Goal: Information Seeking & Learning: Learn about a topic

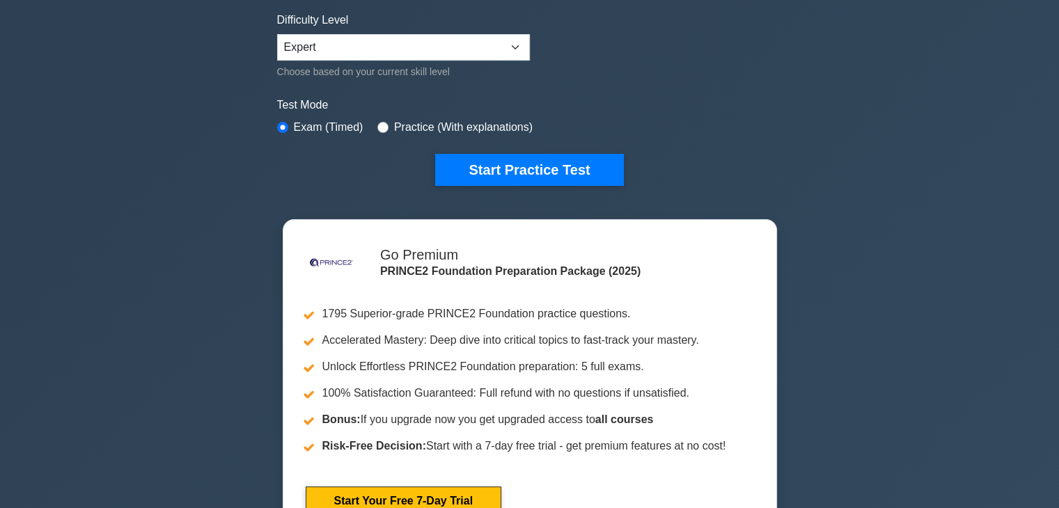
scroll to position [348, 0]
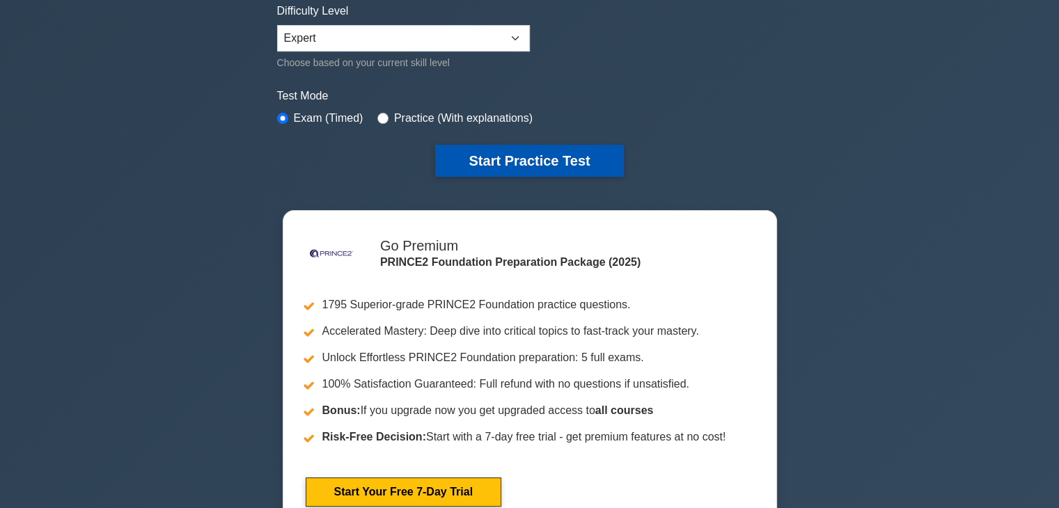
click at [576, 164] on button "Start Practice Test" at bounding box center [529, 161] width 188 height 32
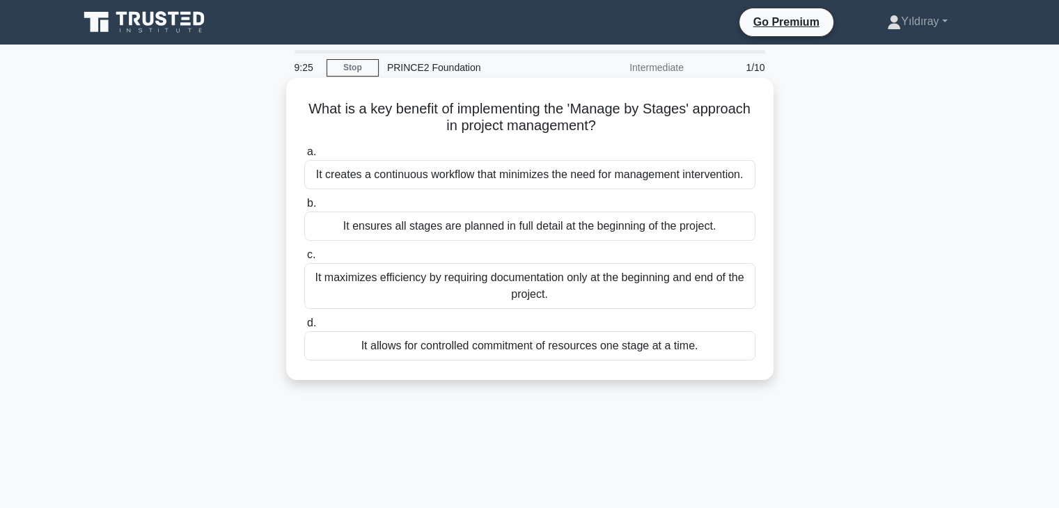
click at [656, 346] on div "It allows for controlled commitment of resources one stage at a time." at bounding box center [529, 345] width 451 height 29
click at [304, 328] on input "d. It allows for controlled commitment of resources one stage at a time." at bounding box center [304, 323] width 0 height 9
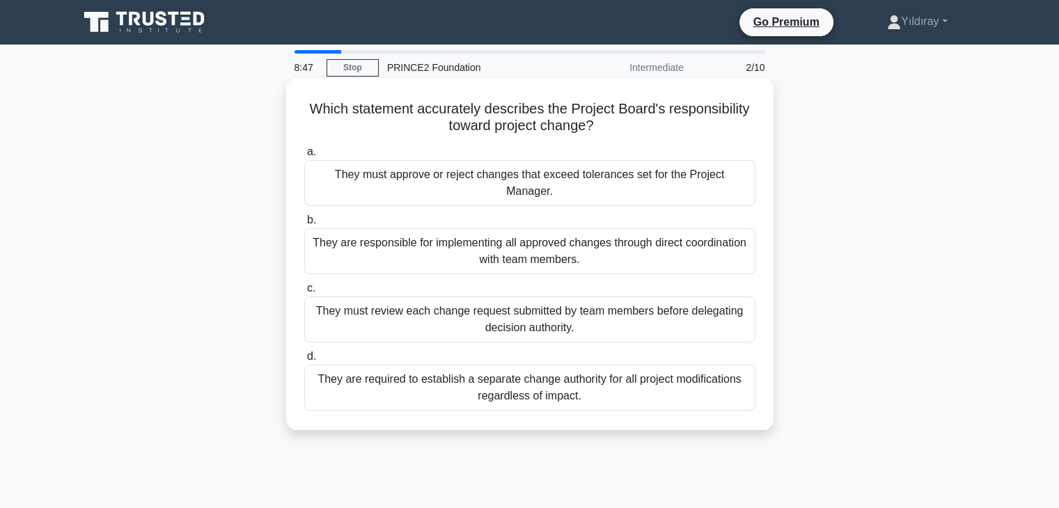
click at [709, 296] on div "They must review each change request submitted by team members before delegatin…" at bounding box center [529, 319] width 451 height 46
click at [304, 293] on input "c. They must review each change request submitted by team members before delega…" at bounding box center [304, 288] width 0 height 9
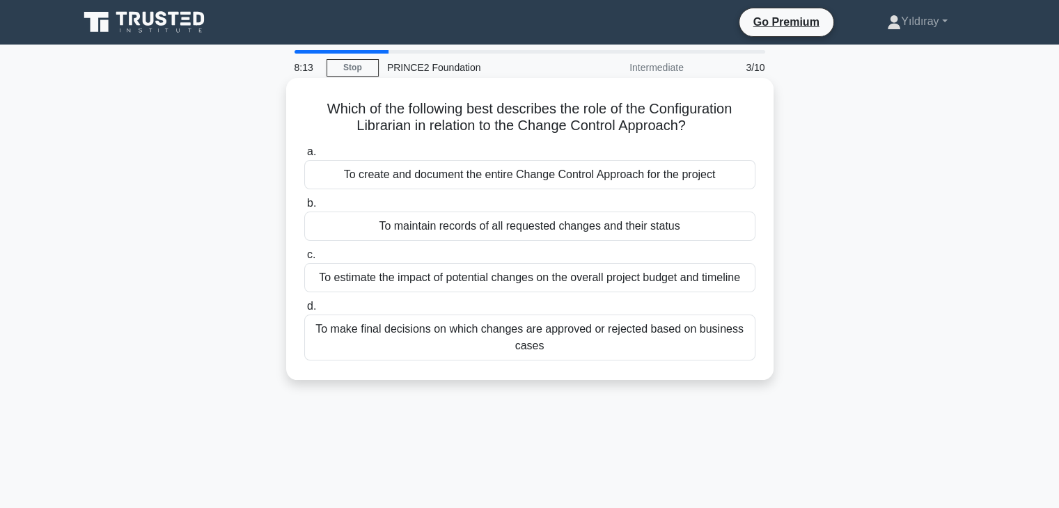
click at [681, 228] on div "To maintain records of all requested changes and their status" at bounding box center [529, 226] width 451 height 29
click at [304, 208] on input "b. To maintain records of all requested changes and their status" at bounding box center [304, 203] width 0 height 9
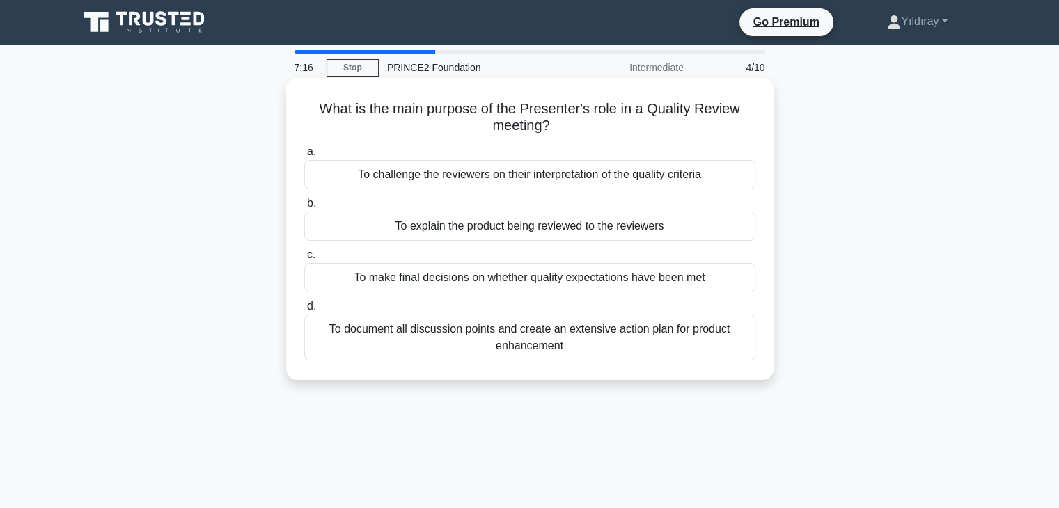
click at [673, 236] on div "To explain the product being reviewed to the reviewers" at bounding box center [529, 226] width 451 height 29
click at [304, 208] on input "b. To explain the product being reviewed to the reviewers" at bounding box center [304, 203] width 0 height 9
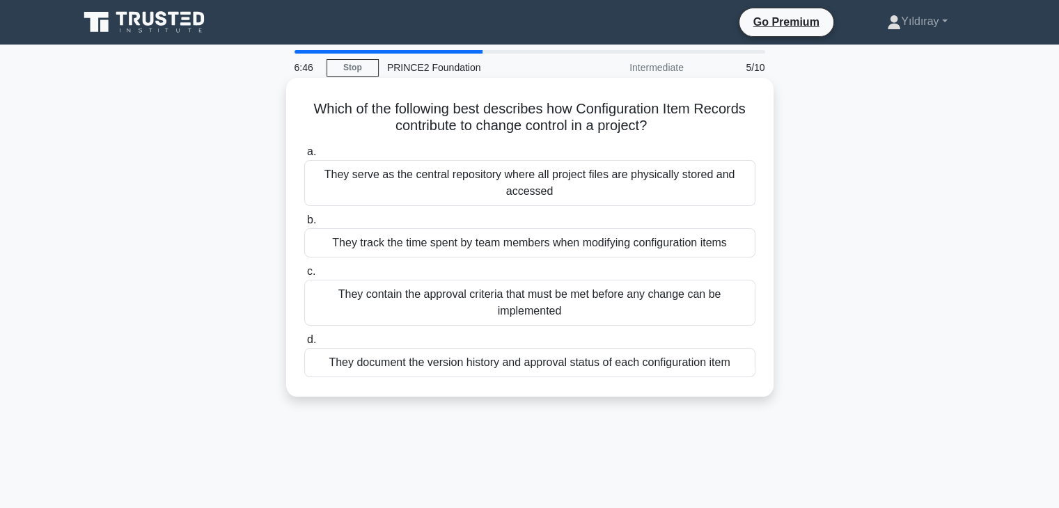
click at [707, 363] on div "They document the version history and approval status of each configuration item" at bounding box center [529, 362] width 451 height 29
click at [304, 344] on input "d. They document the version history and approval status of each configuration …" at bounding box center [304, 339] width 0 height 9
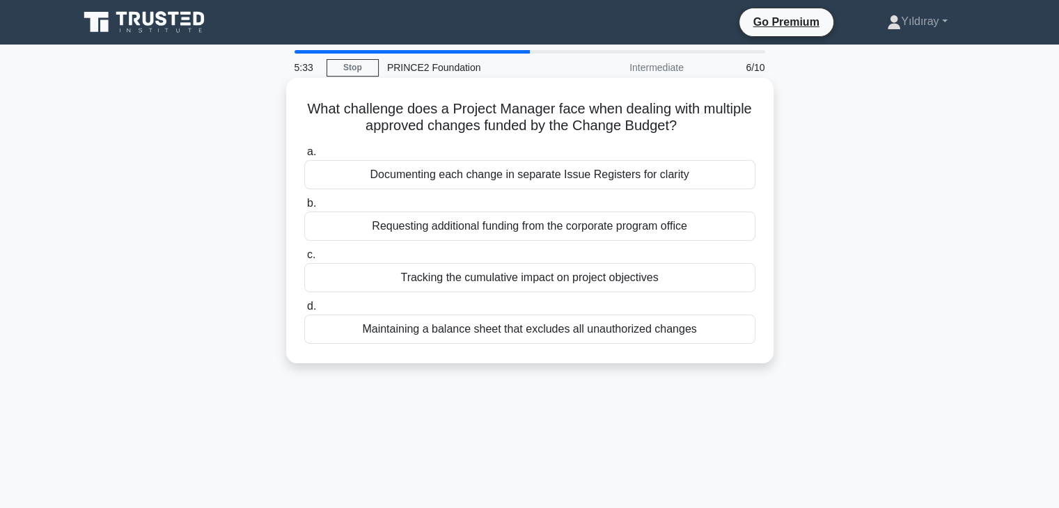
click at [674, 276] on div "Tracking the cumulative impact on project objectives" at bounding box center [529, 277] width 451 height 29
click at [304, 260] on input "c. Tracking the cumulative impact on project objectives" at bounding box center [304, 255] width 0 height 9
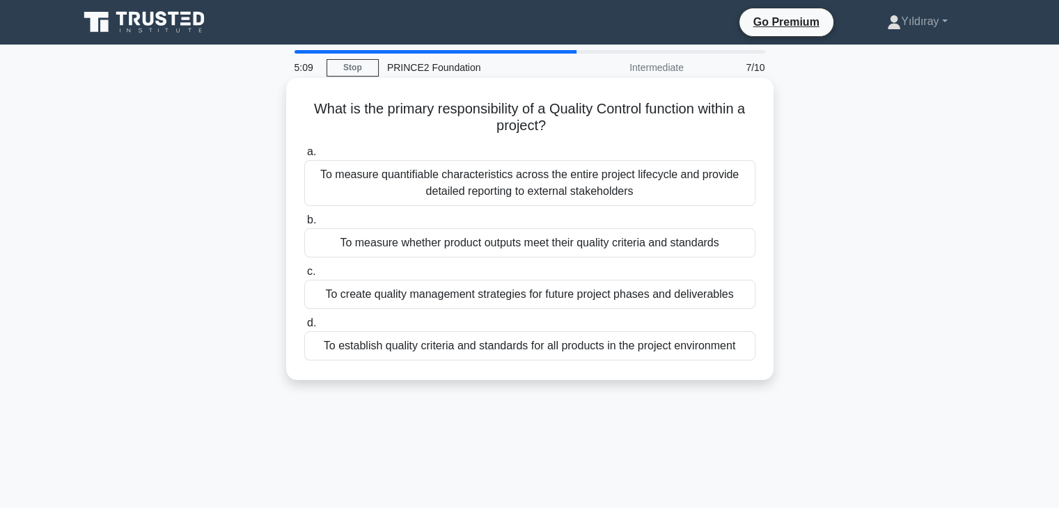
click at [625, 251] on div "To measure whether product outputs meet their quality criteria and standards" at bounding box center [529, 242] width 451 height 29
click at [304, 225] on input "b. To measure whether product outputs meet their quality criteria and standards" at bounding box center [304, 220] width 0 height 9
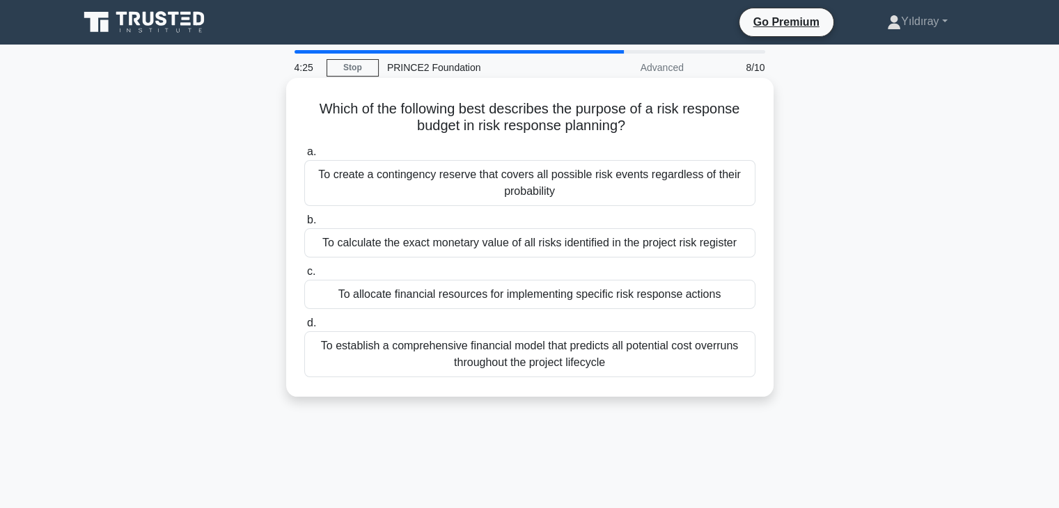
click at [692, 291] on div "To allocate financial resources for implementing specific risk response actions" at bounding box center [529, 294] width 451 height 29
click at [304, 276] on input "c. To allocate financial resources for implementing specific risk response acti…" at bounding box center [304, 271] width 0 height 9
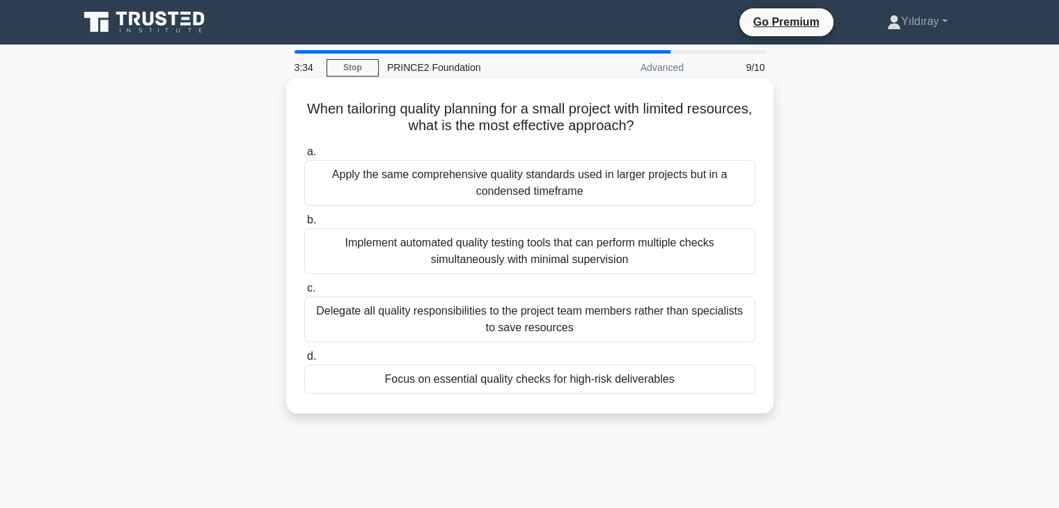
click at [660, 377] on div "Focus on essential quality checks for high-risk deliverables" at bounding box center [529, 379] width 451 height 29
click at [304, 361] on input "d. Focus on essential quality checks for high-risk deliverables" at bounding box center [304, 356] width 0 height 9
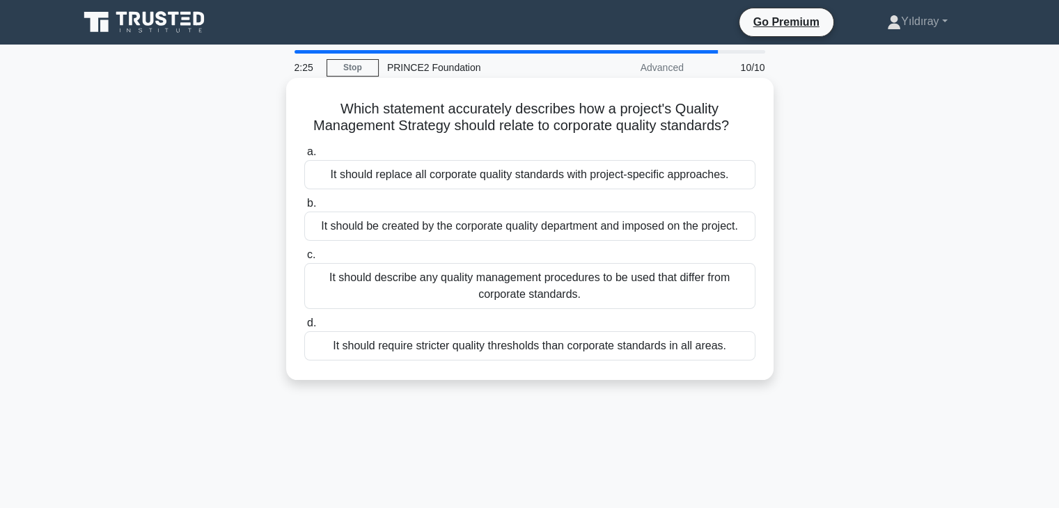
click at [622, 351] on div "It should require stricter quality thresholds than corporate standards in all a…" at bounding box center [529, 345] width 451 height 29
click at [304, 328] on input "d. It should require stricter quality thresholds than corporate standards in al…" at bounding box center [304, 323] width 0 height 9
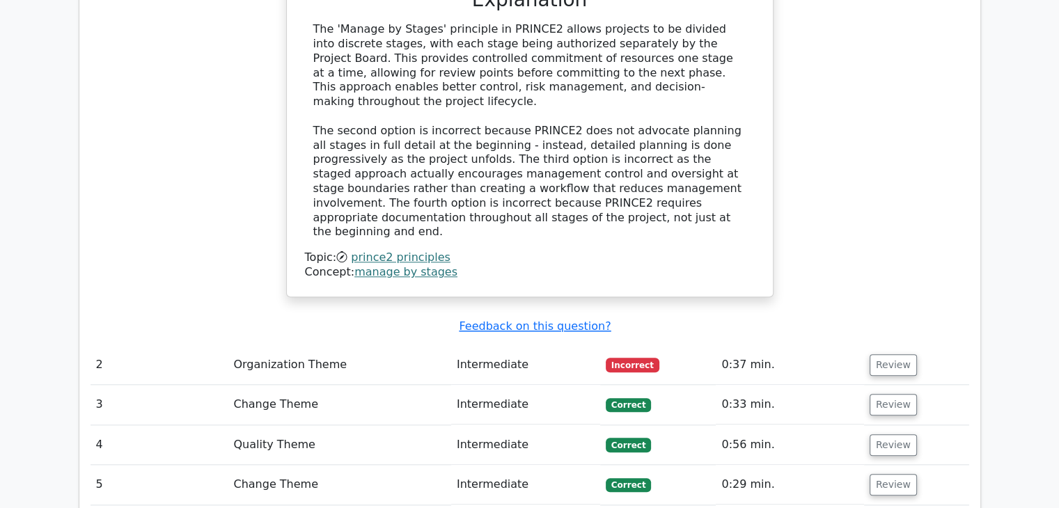
scroll to position [1503, 0]
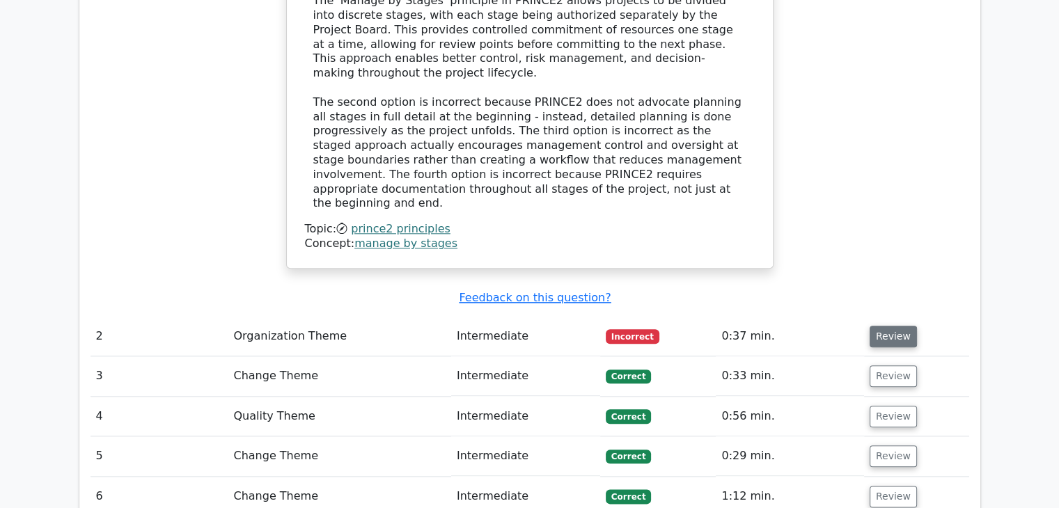
click at [896, 326] on button "Review" at bounding box center [892, 337] width 47 height 22
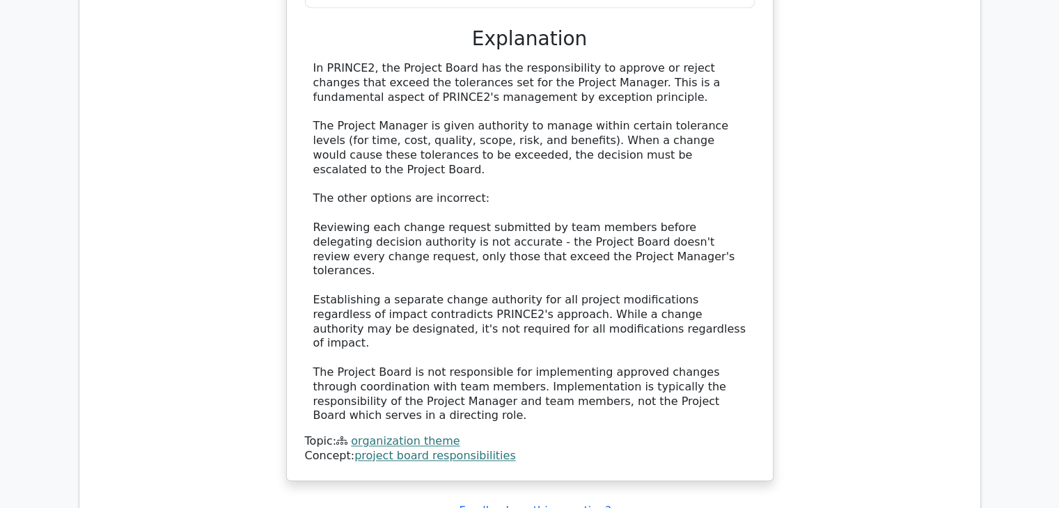
scroll to position [2171, 0]
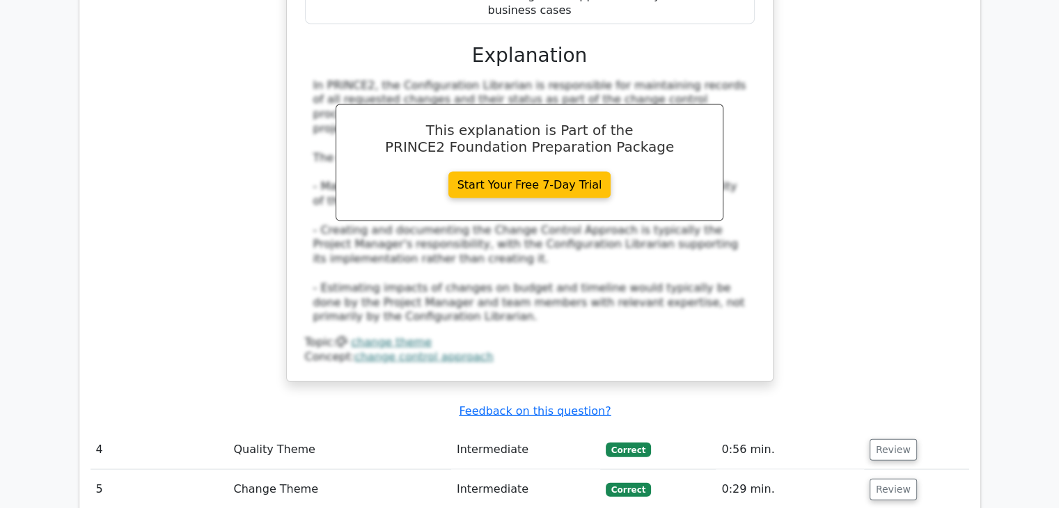
scroll to position [3062, 0]
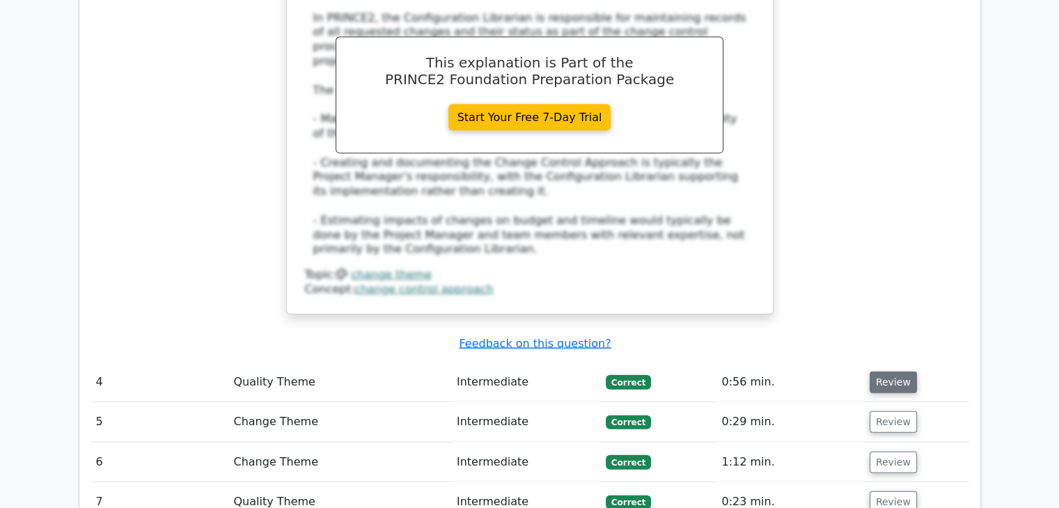
click at [885, 372] on button "Review" at bounding box center [892, 383] width 47 height 22
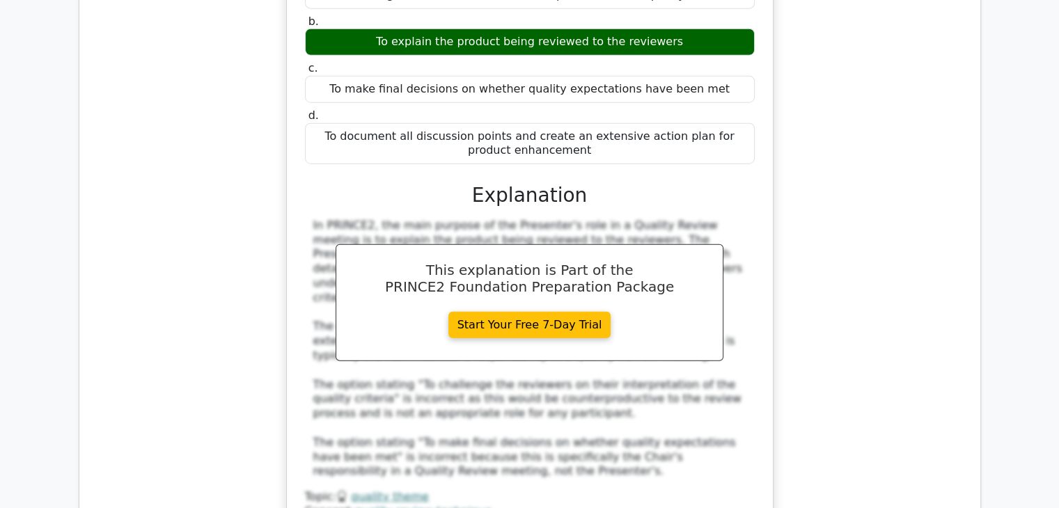
scroll to position [3563, 0]
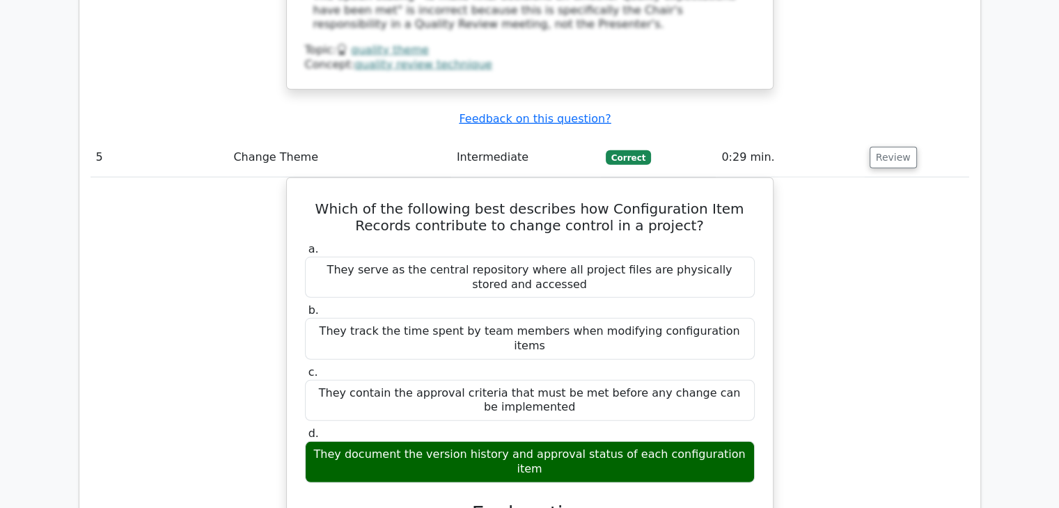
scroll to position [4037, 0]
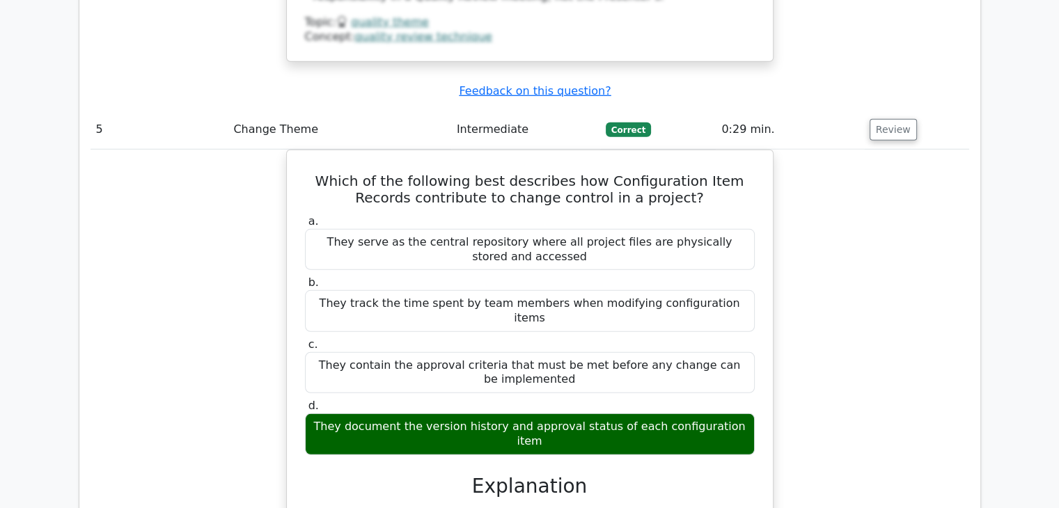
click at [821, 441] on div "Which of the following best describes how Configuration Item Records contribute…" at bounding box center [529, 446] width 878 height 593
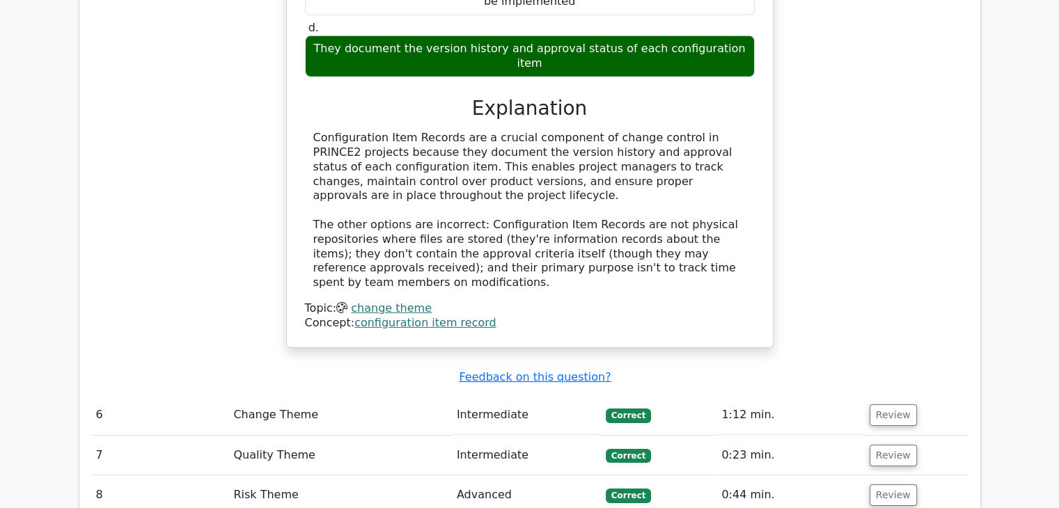
scroll to position [4482, 0]
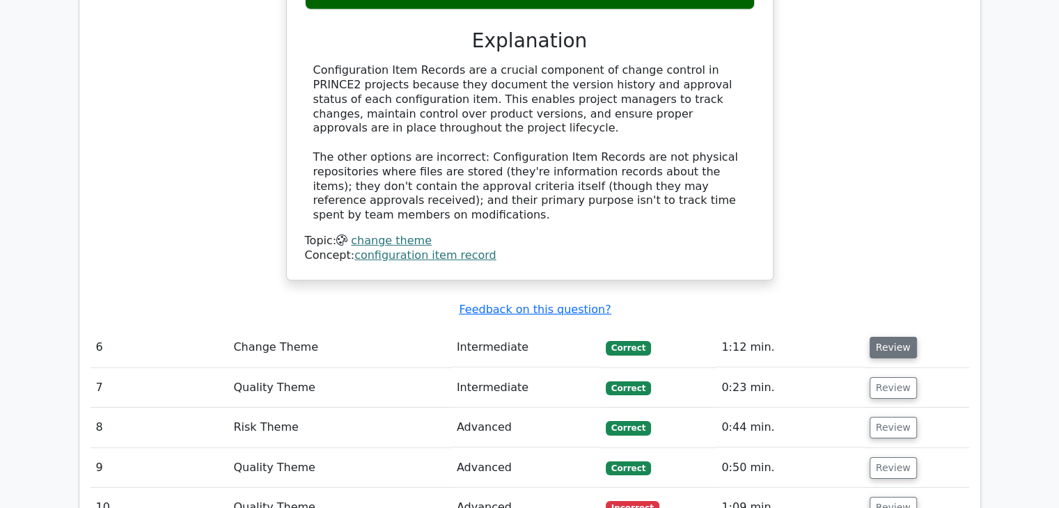
click at [882, 337] on button "Review" at bounding box center [892, 348] width 47 height 22
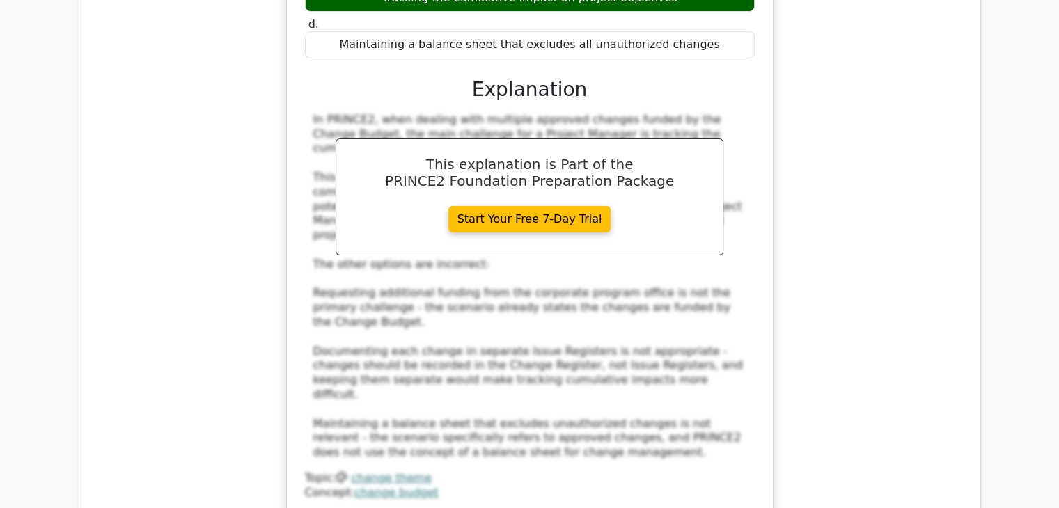
scroll to position [5067, 0]
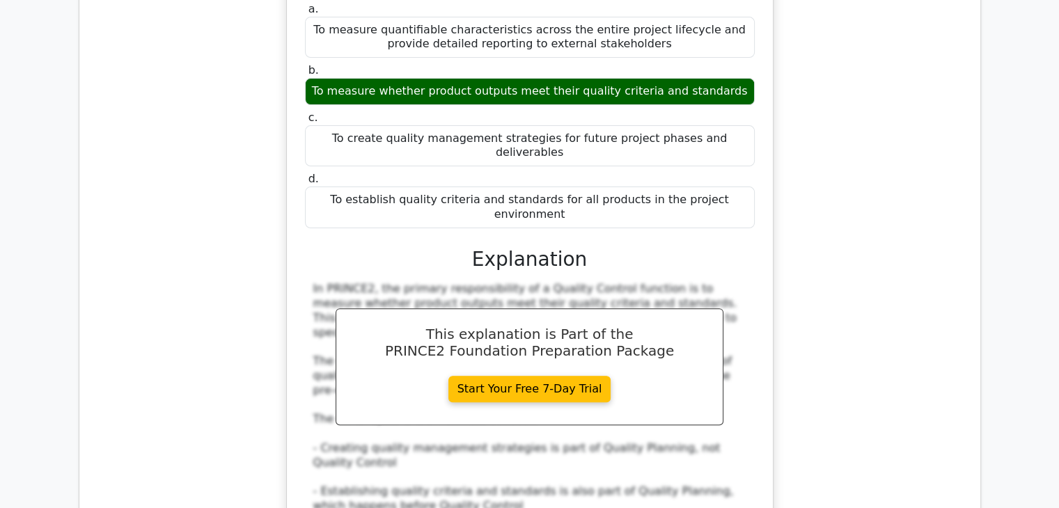
scroll to position [5735, 0]
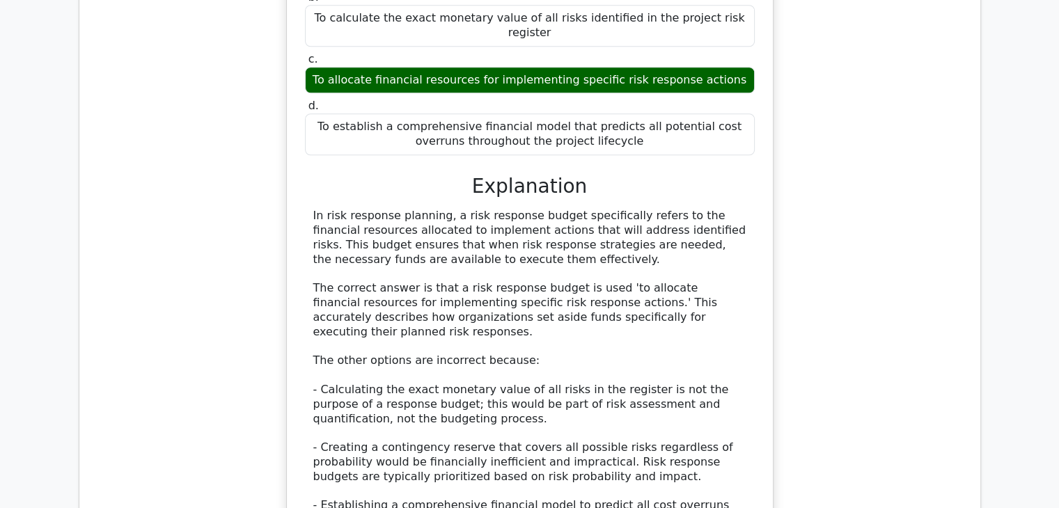
scroll to position [6570, 0]
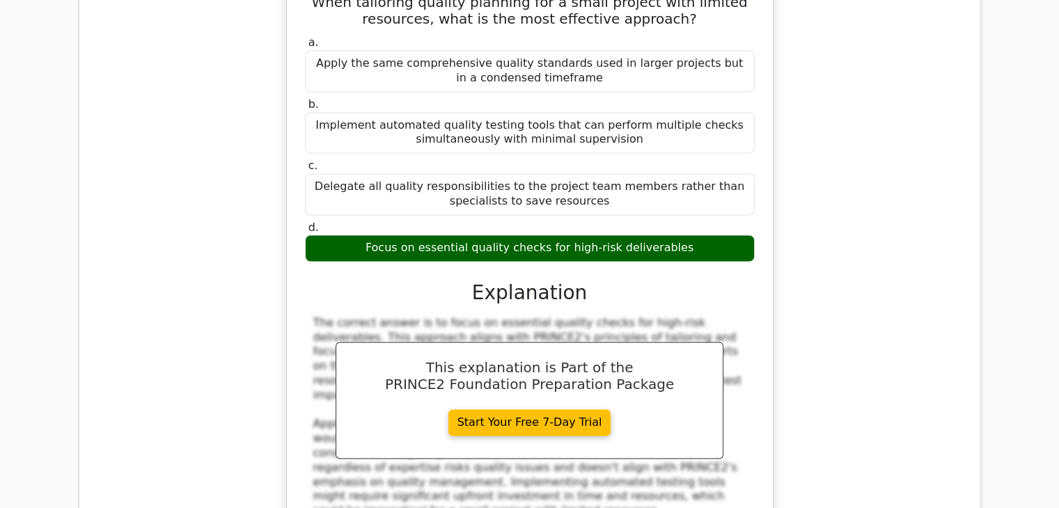
scroll to position [7321, 0]
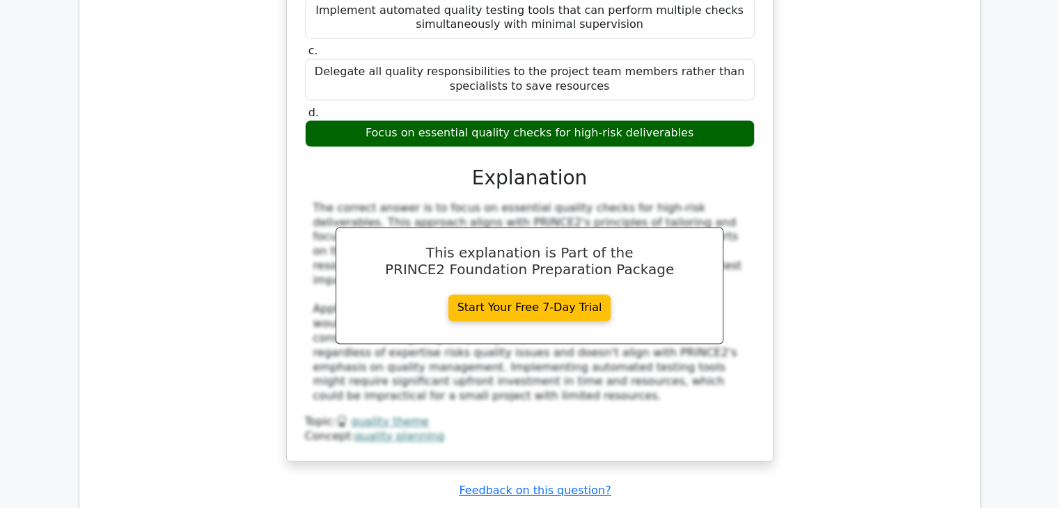
scroll to position [7433, 0]
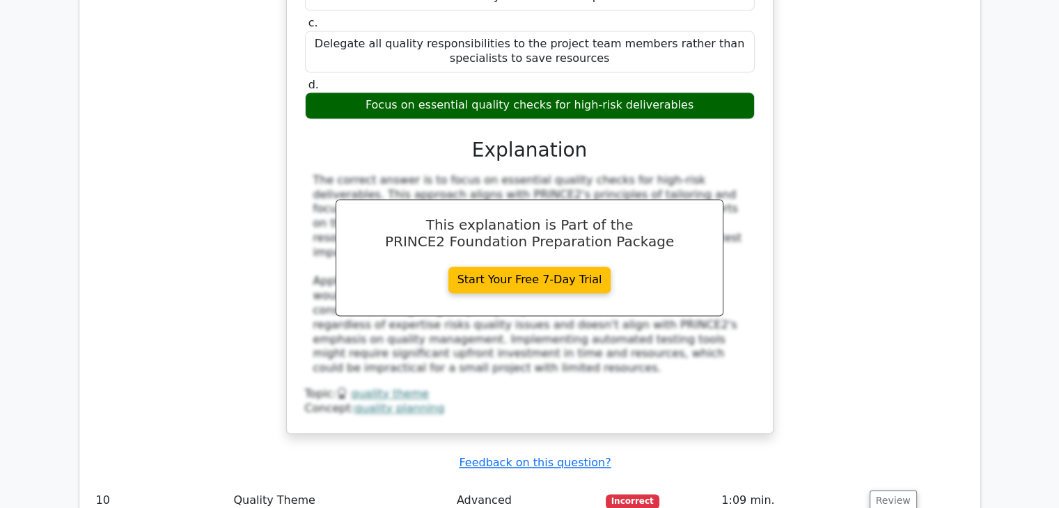
drag, startPoint x: 323, startPoint y: 304, endPoint x: 538, endPoint y: 326, distance: 216.2
drag, startPoint x: 322, startPoint y: 305, endPoint x: 575, endPoint y: 321, distance: 253.8
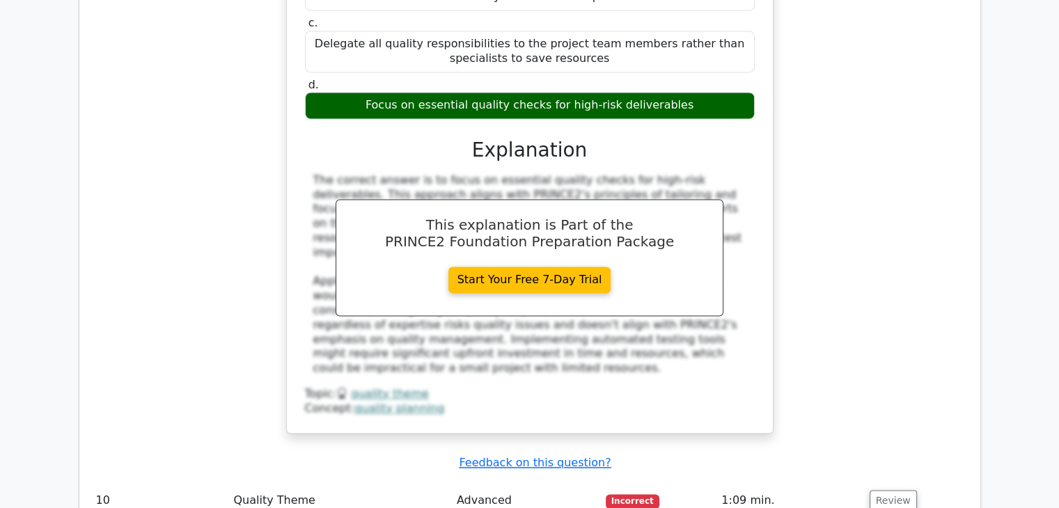
copy div "It should describe any quality management procedures to be used that differ fro…"
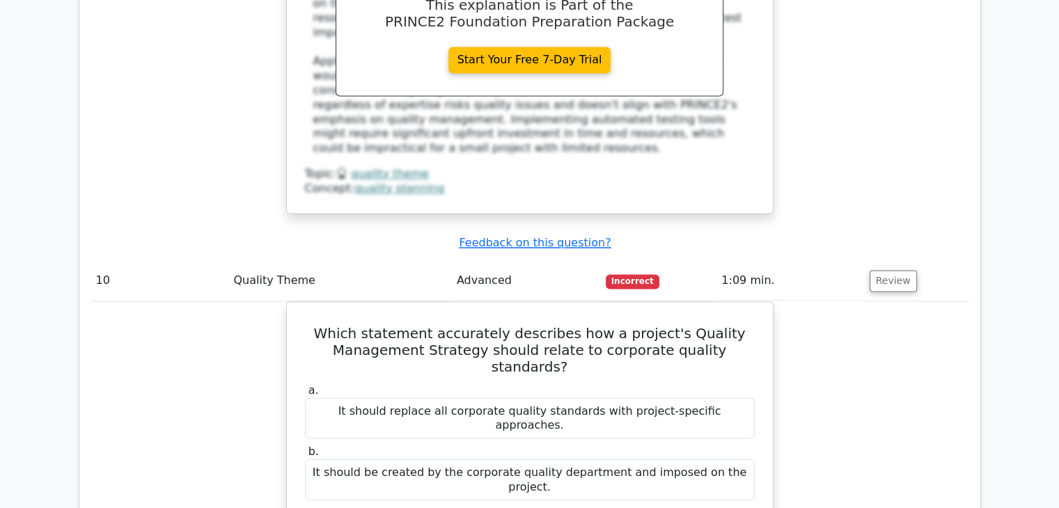
scroll to position [7711, 0]
